Goal: Transaction & Acquisition: Purchase product/service

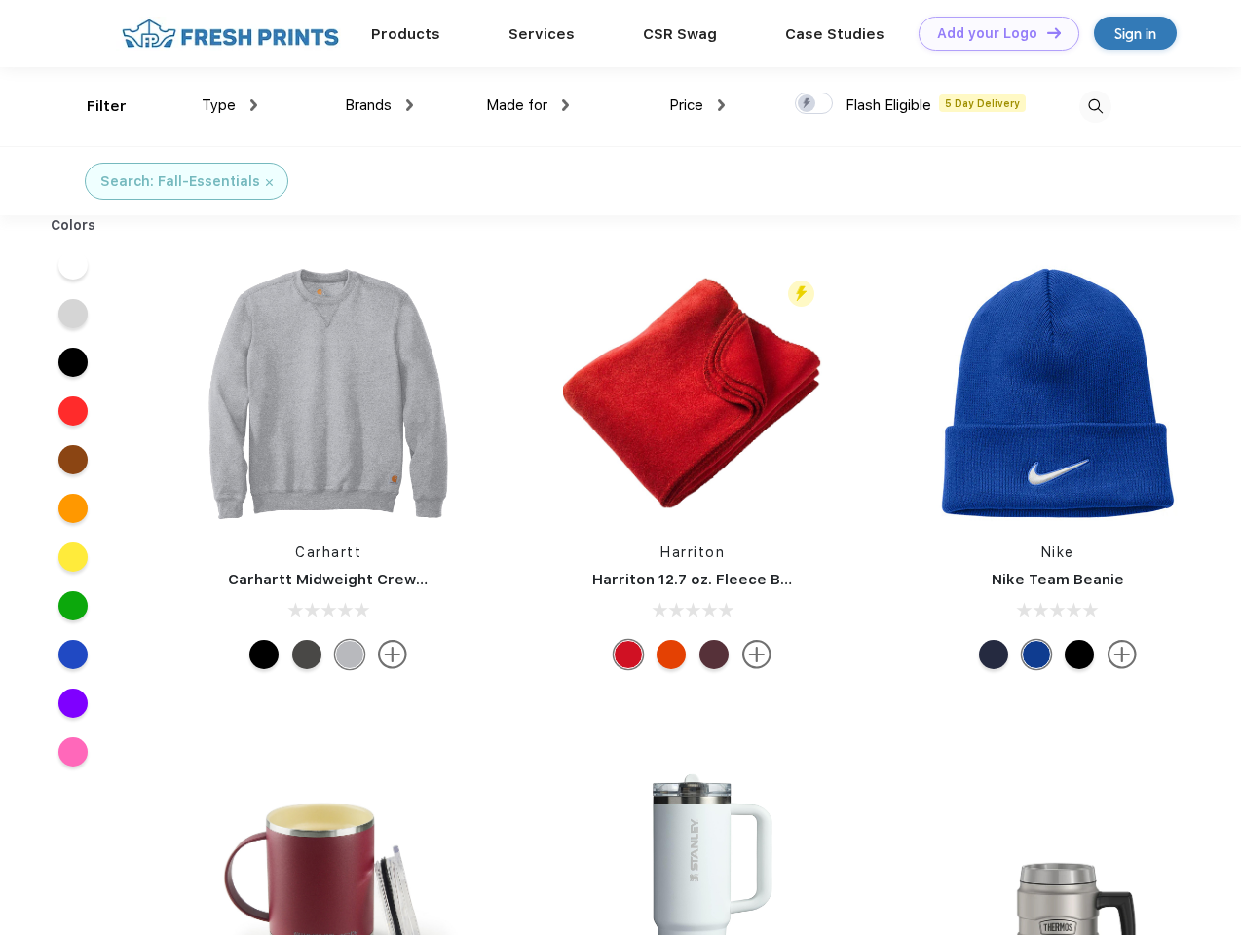
scroll to position [1, 0]
click at [991, 33] on link "Add your Logo Design Tool" at bounding box center [998, 34] width 161 height 34
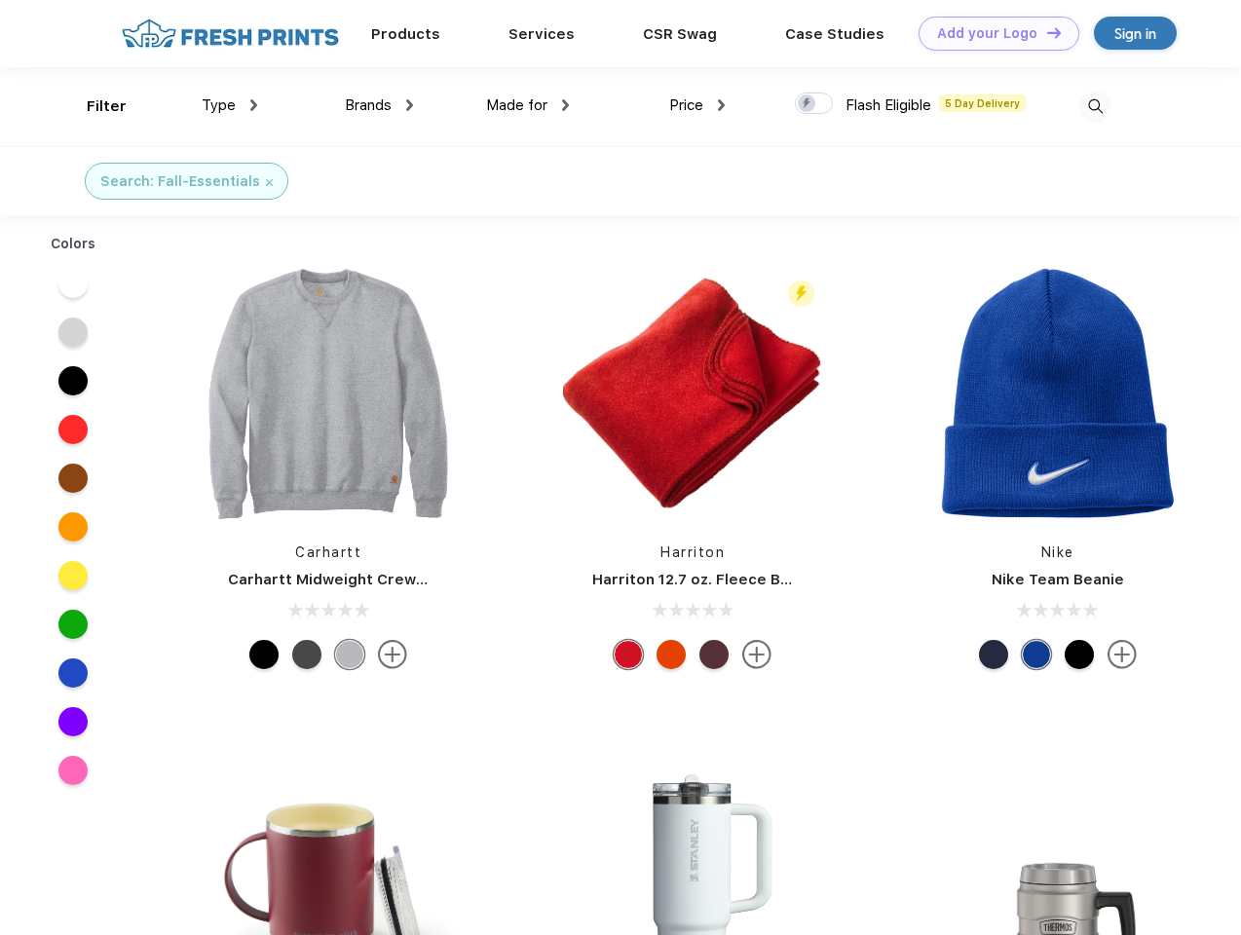
click at [0, 0] on div "Design Tool" at bounding box center [0, 0] width 0 height 0
click at [1045, 32] on link "Add your Logo Design Tool" at bounding box center [998, 34] width 161 height 34
click at [93, 106] on div "Filter" at bounding box center [107, 106] width 40 height 22
click at [230, 105] on span "Type" at bounding box center [219, 105] width 34 height 18
click at [379, 105] on span "Brands" at bounding box center [368, 105] width 47 height 18
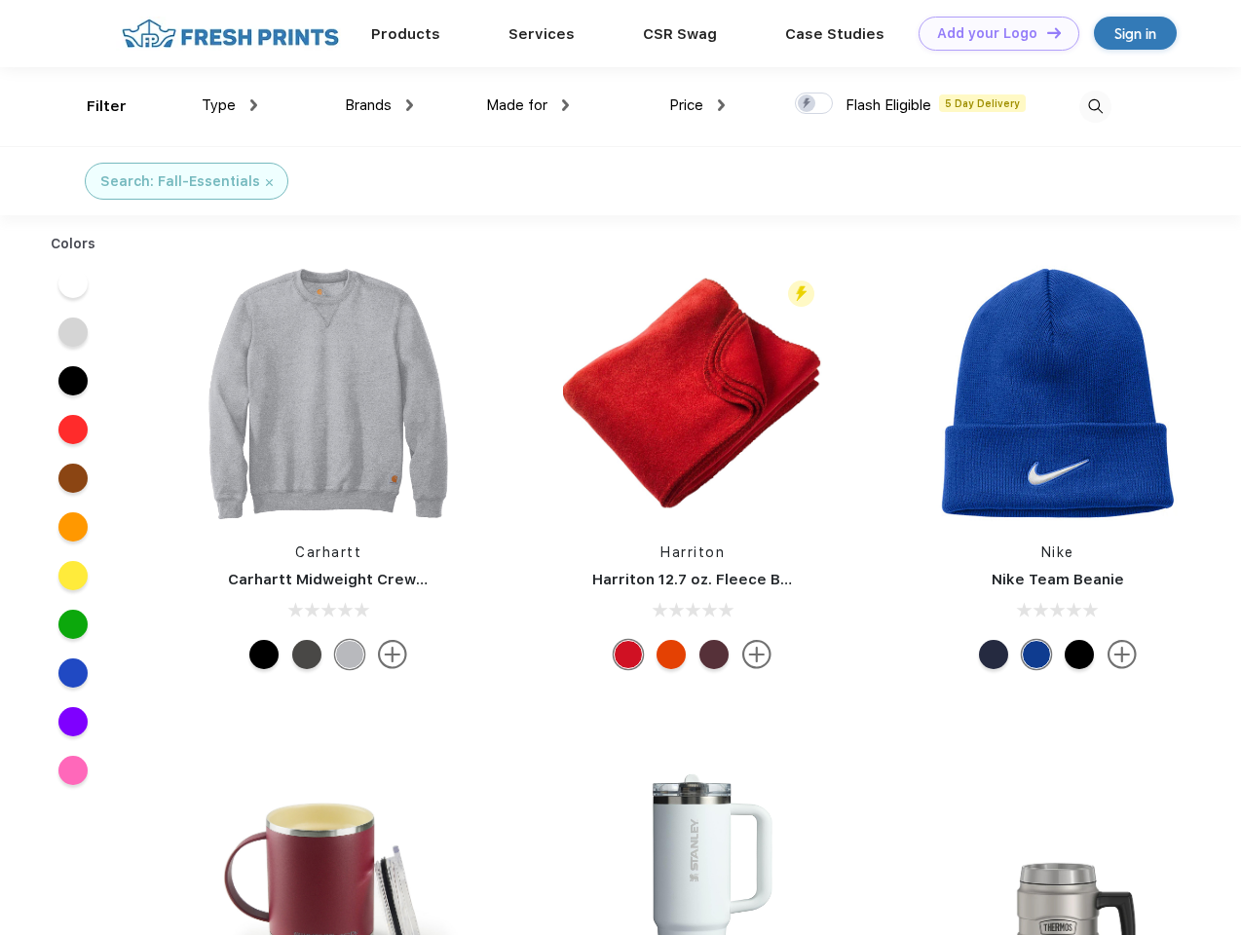
click at [528, 105] on span "Made for" at bounding box center [516, 105] width 61 height 18
click at [697, 105] on span "Price" at bounding box center [686, 105] width 34 height 18
click at [814, 104] on div at bounding box center [814, 103] width 38 height 21
click at [807, 104] on input "checkbox" at bounding box center [801, 98] width 13 height 13
click at [1095, 106] on img at bounding box center [1095, 107] width 32 height 32
